Goal: Check status: Check status

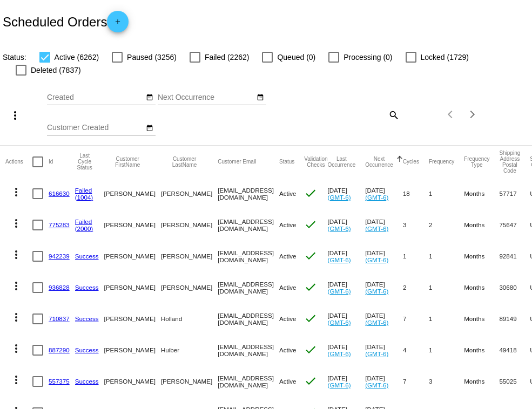
click at [388, 116] on mat-icon "search" at bounding box center [393, 114] width 13 height 17
click at [388, 117] on div "Search" at bounding box center [356, 109] width 88 height 21
click at [388, 115] on input "Search" at bounding box center [356, 113] width 88 height 9
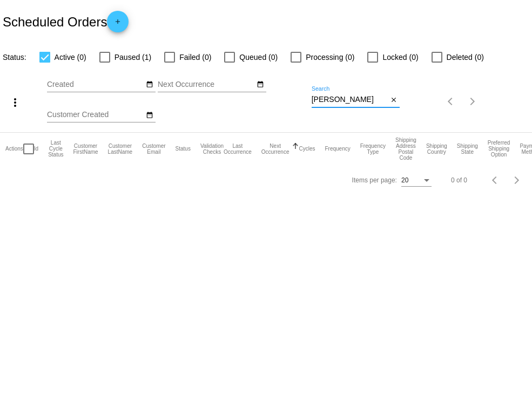
type input "[PERSON_NAME]"
click at [107, 59] on div at bounding box center [104, 57] width 11 height 11
click at [105, 63] on input "Paused (1)" at bounding box center [104, 63] width 1 height 1
checkbox input "true"
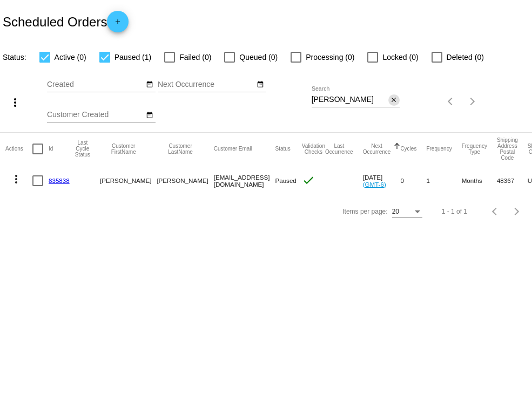
click at [391, 96] on span "close" at bounding box center [394, 99] width 8 height 9
